Goal: Task Accomplishment & Management: Manage account settings

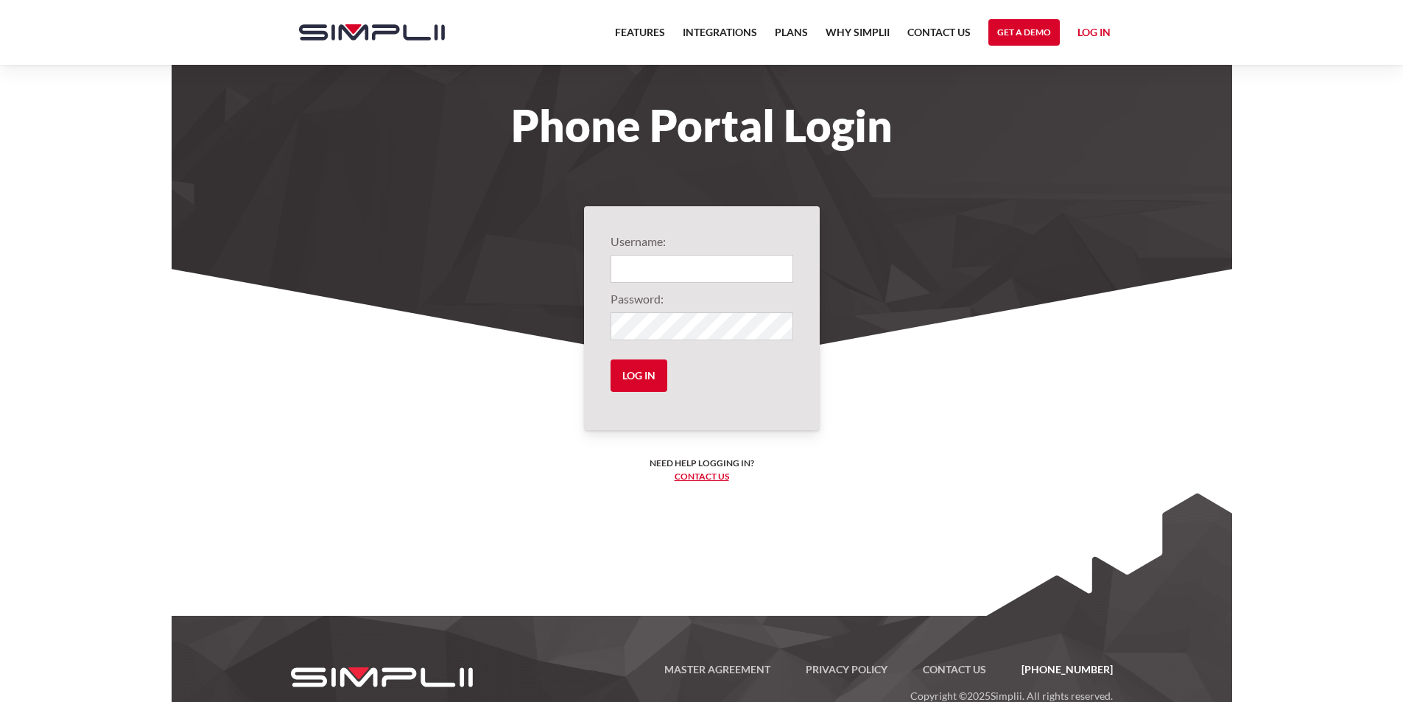
click at [645, 269] on input "Login" at bounding box center [701, 269] width 183 height 28
click at [670, 260] on input "Login" at bounding box center [701, 269] width 183 height 28
click at [731, 267] on input "Login" at bounding box center [701, 269] width 183 height 28
click at [731, 265] on input "Login" at bounding box center [701, 269] width 183 height 28
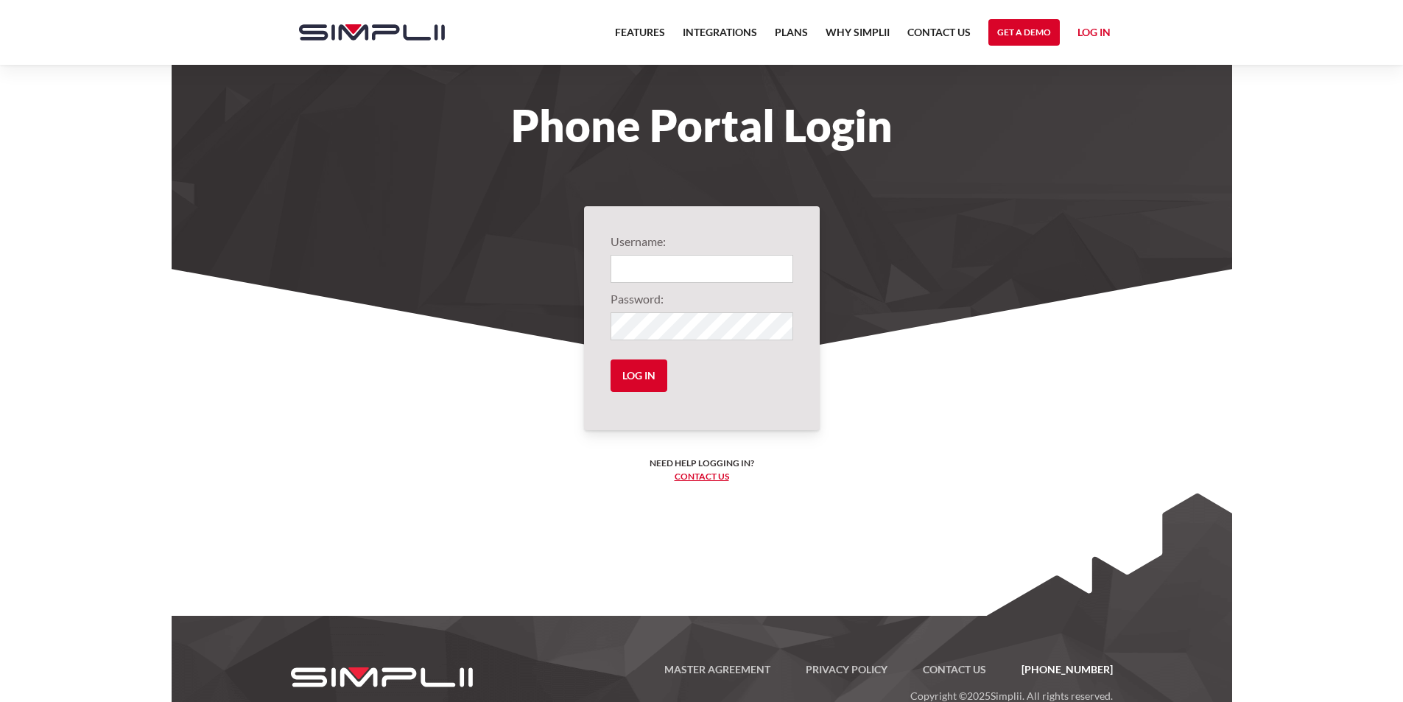
drag, startPoint x: 708, startPoint y: 239, endPoint x: 695, endPoint y: 258, distance: 23.3
click at [708, 242] on label"] "Username:" at bounding box center [701, 242] width 183 height 18
click at [687, 266] on input "Login" at bounding box center [701, 269] width 183 height 28
type input "v"
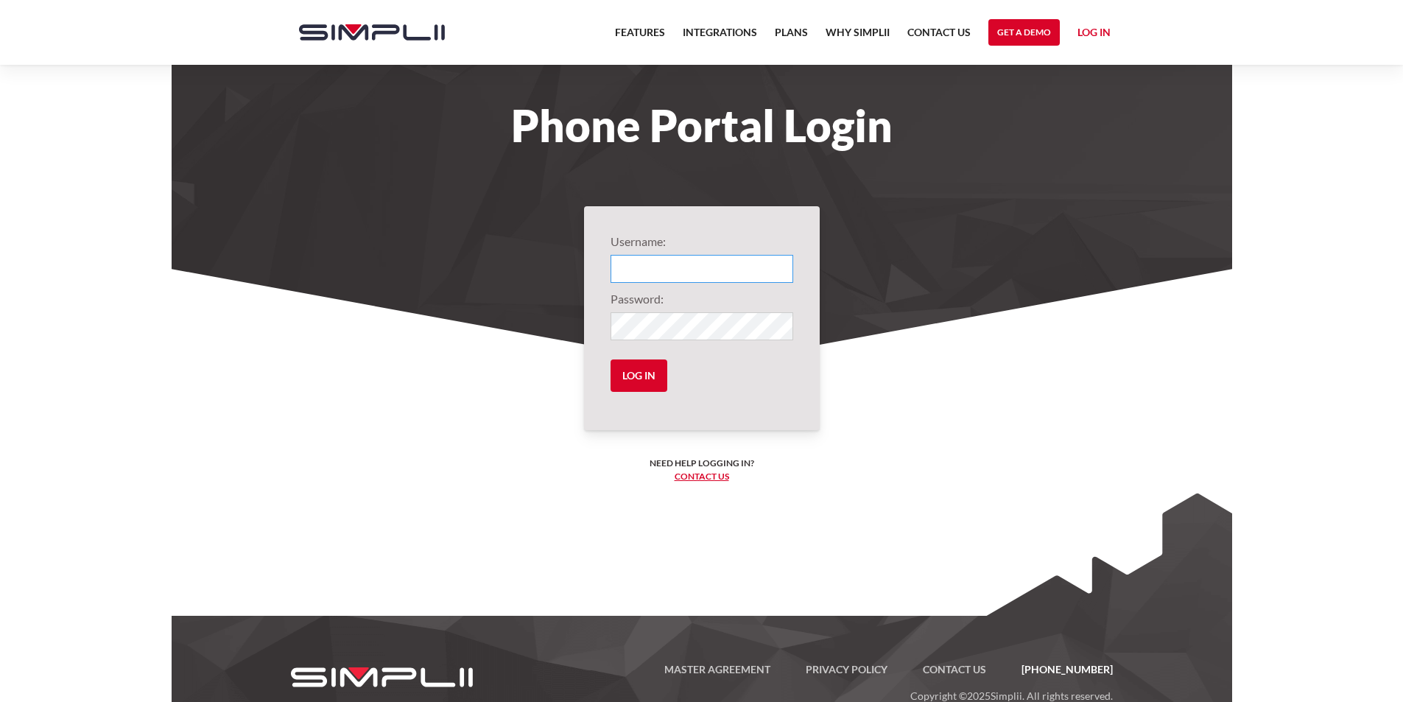
paste input "1"
click at [642, 273] on input "1003@calvinmedical" at bounding box center [701, 269] width 183 height 28
type input "1012@calvinmedical"
click at [641, 381] on input "Log in" at bounding box center [638, 375] width 57 height 32
click at [636, 376] on input "Log in" at bounding box center [638, 375] width 57 height 32
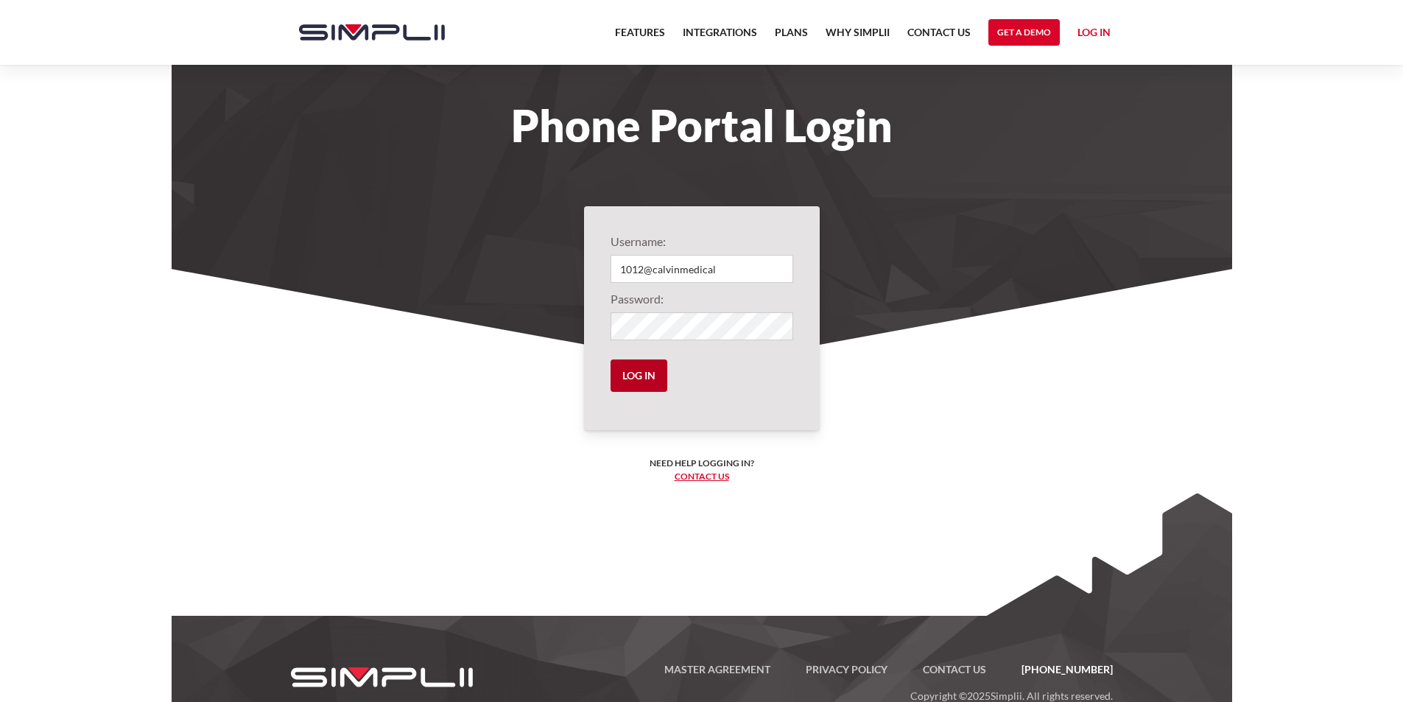
click at [640, 376] on input "Log in" at bounding box center [638, 375] width 57 height 32
click at [635, 378] on input "Log in" at bounding box center [638, 375] width 57 height 32
click at [649, 367] on input "Log in" at bounding box center [638, 375] width 57 height 32
click at [638, 390] on input "Log in" at bounding box center [638, 375] width 57 height 32
click at [700, 387] on form "Username: 1012@calvinmedical Password: Log in" at bounding box center [701, 318] width 183 height 171
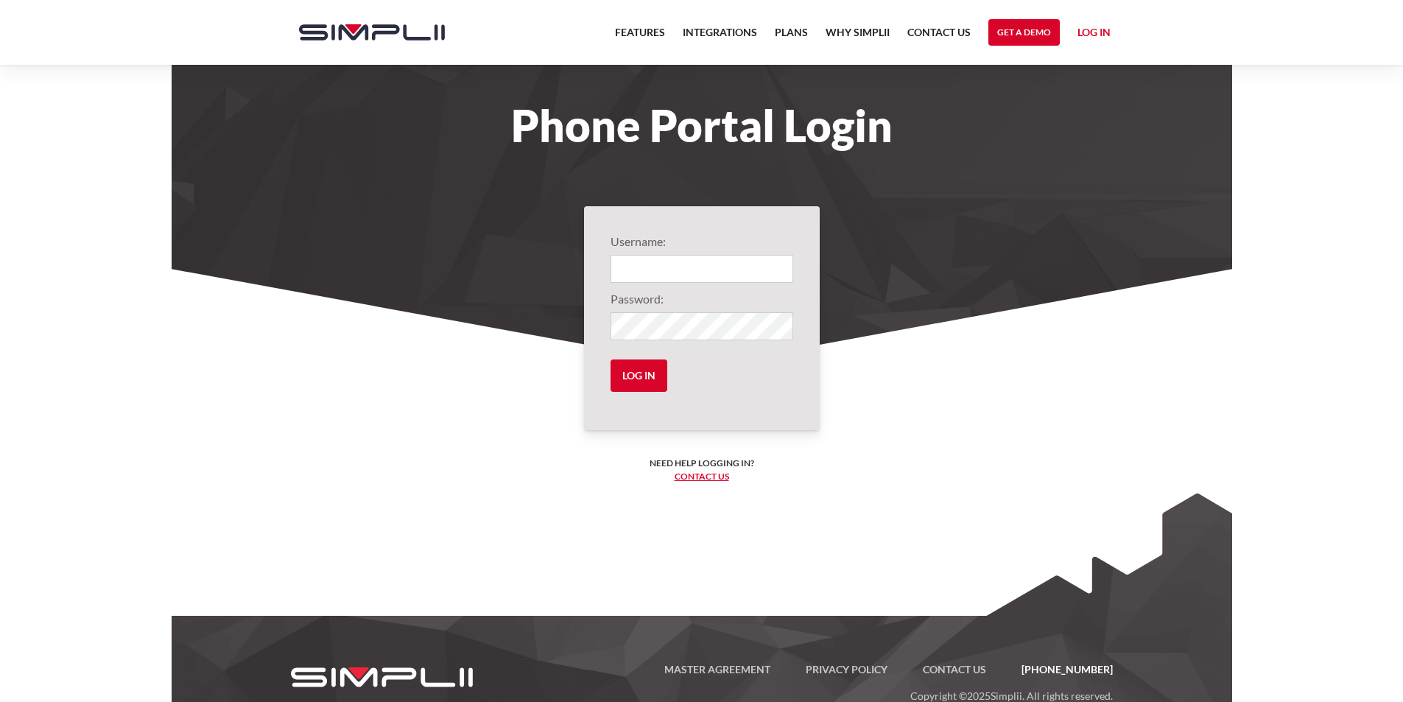
click at [691, 267] on input "Login" at bounding box center [701, 269] width 183 height 28
type input "1012@calvinmedical"
click at [646, 379] on input "Log in" at bounding box center [638, 375] width 57 height 32
drag, startPoint x: 935, startPoint y: 411, endPoint x: 924, endPoint y: 392, distance: 22.1
click at [929, 403] on section "Username: 1012@calvinmedical Password: Log in Need help logging in? ‍ Contact u…" at bounding box center [702, 460] width 1060 height 382
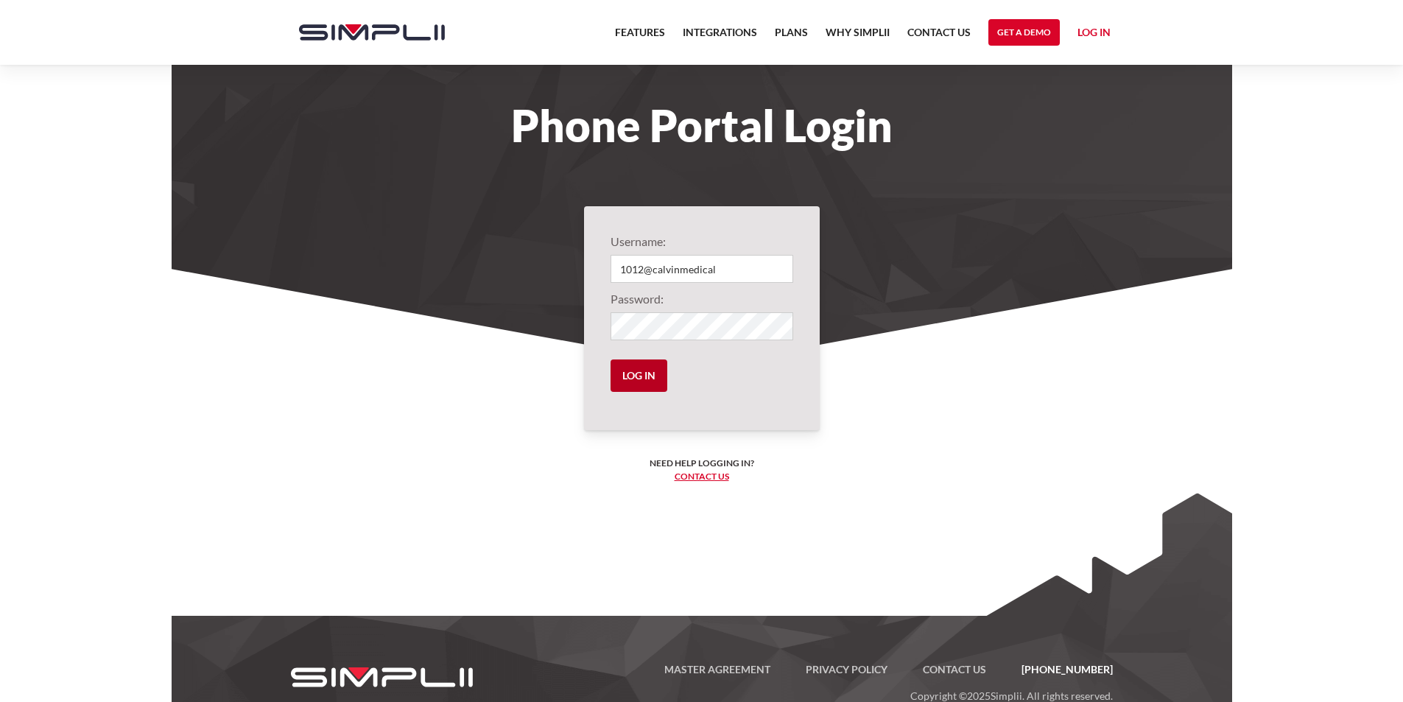
click at [630, 374] on input "Log in" at bounding box center [638, 375] width 57 height 32
click at [621, 376] on input "Log in" at bounding box center [638, 375] width 57 height 32
click at [622, 376] on input "Log in" at bounding box center [638, 375] width 57 height 32
click at [635, 374] on input "Log in" at bounding box center [638, 375] width 57 height 32
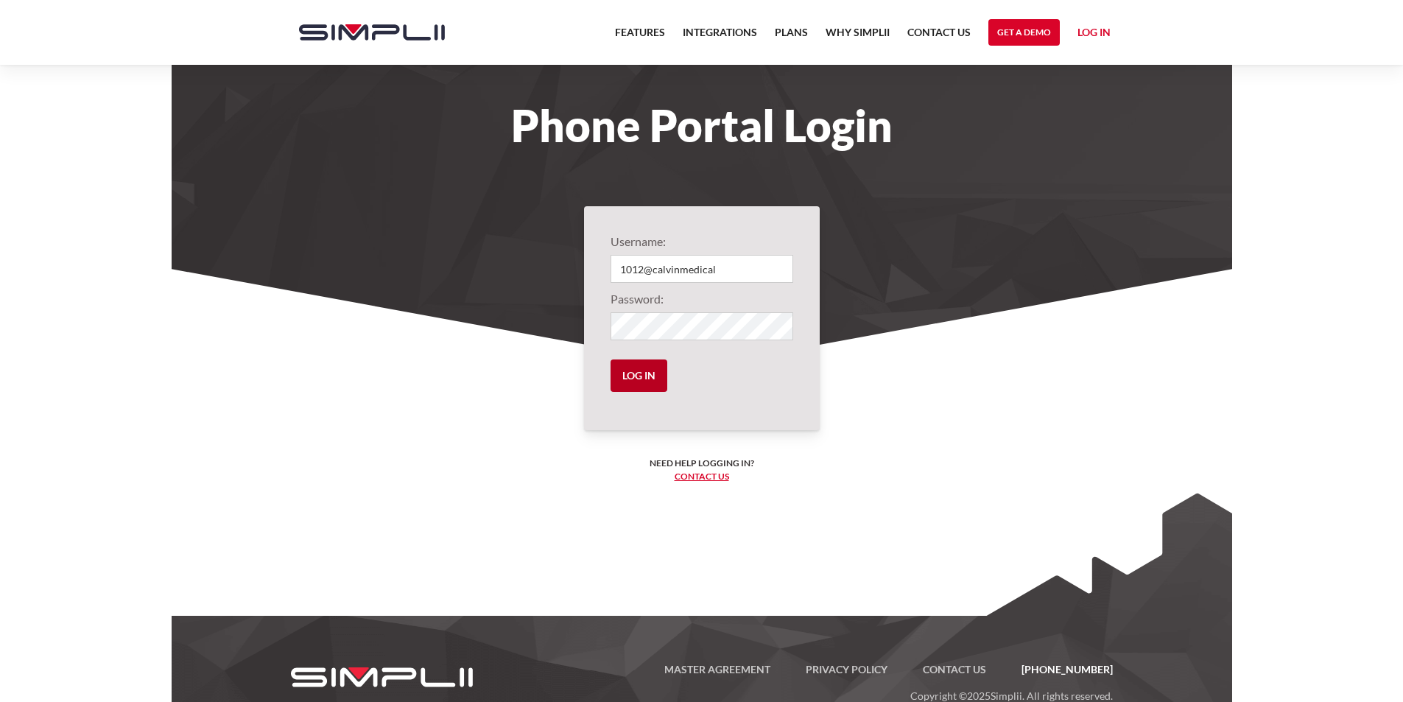
click at [636, 374] on input "Log in" at bounding box center [638, 375] width 57 height 32
click at [647, 366] on input "Log in" at bounding box center [638, 375] width 57 height 32
click at [739, 260] on input "1012@calvinmedical" at bounding box center [701, 269] width 183 height 28
click at [649, 367] on input "Log in" at bounding box center [638, 375] width 57 height 32
click at [643, 367] on input "Log in" at bounding box center [638, 375] width 57 height 32
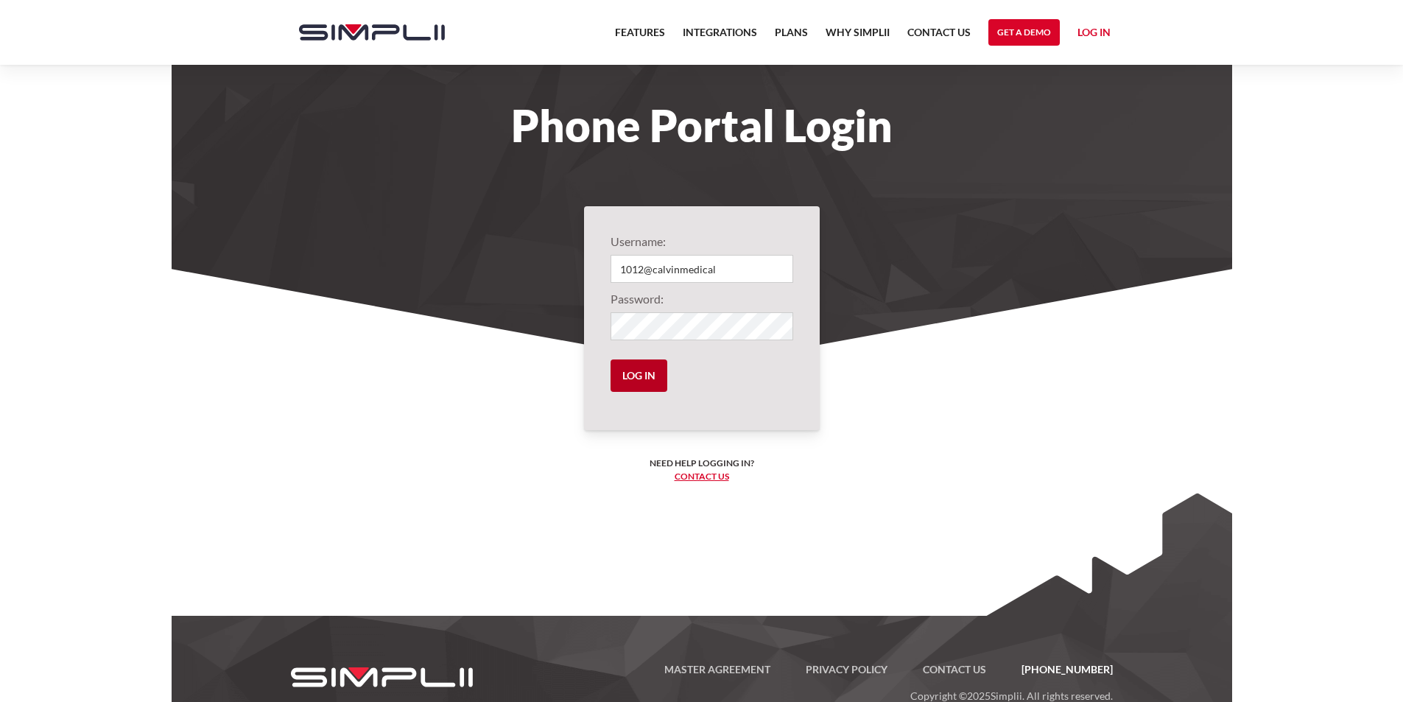
click at [653, 378] on input "Log in" at bounding box center [638, 375] width 57 height 32
click at [652, 376] on input "Log in" at bounding box center [638, 375] width 57 height 32
click at [1093, 26] on link "Log in" at bounding box center [1093, 35] width 33 height 22
